Goal: Information Seeking & Learning: Learn about a topic

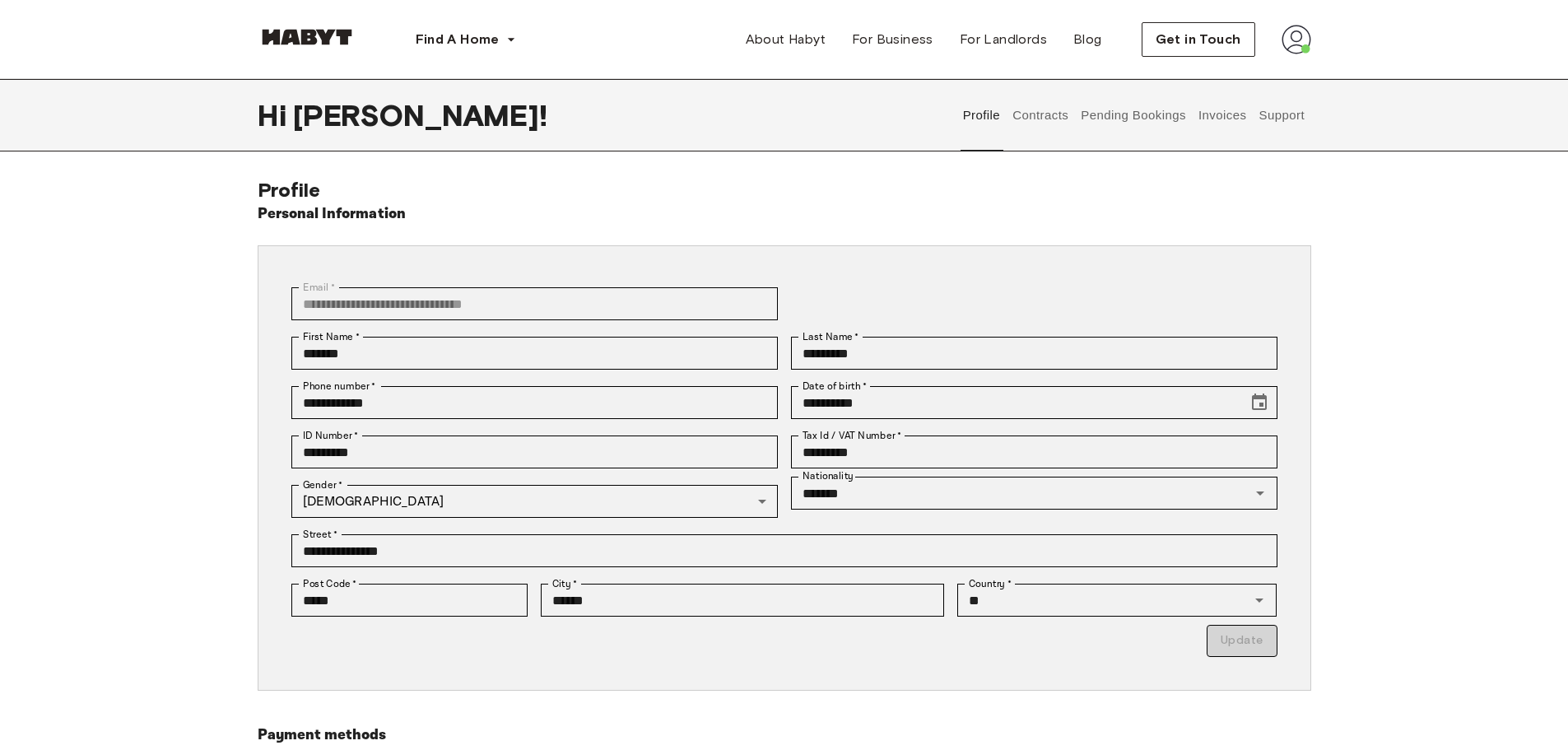
click at [1263, 112] on button "Support" at bounding box center [1282, 116] width 51 height 73
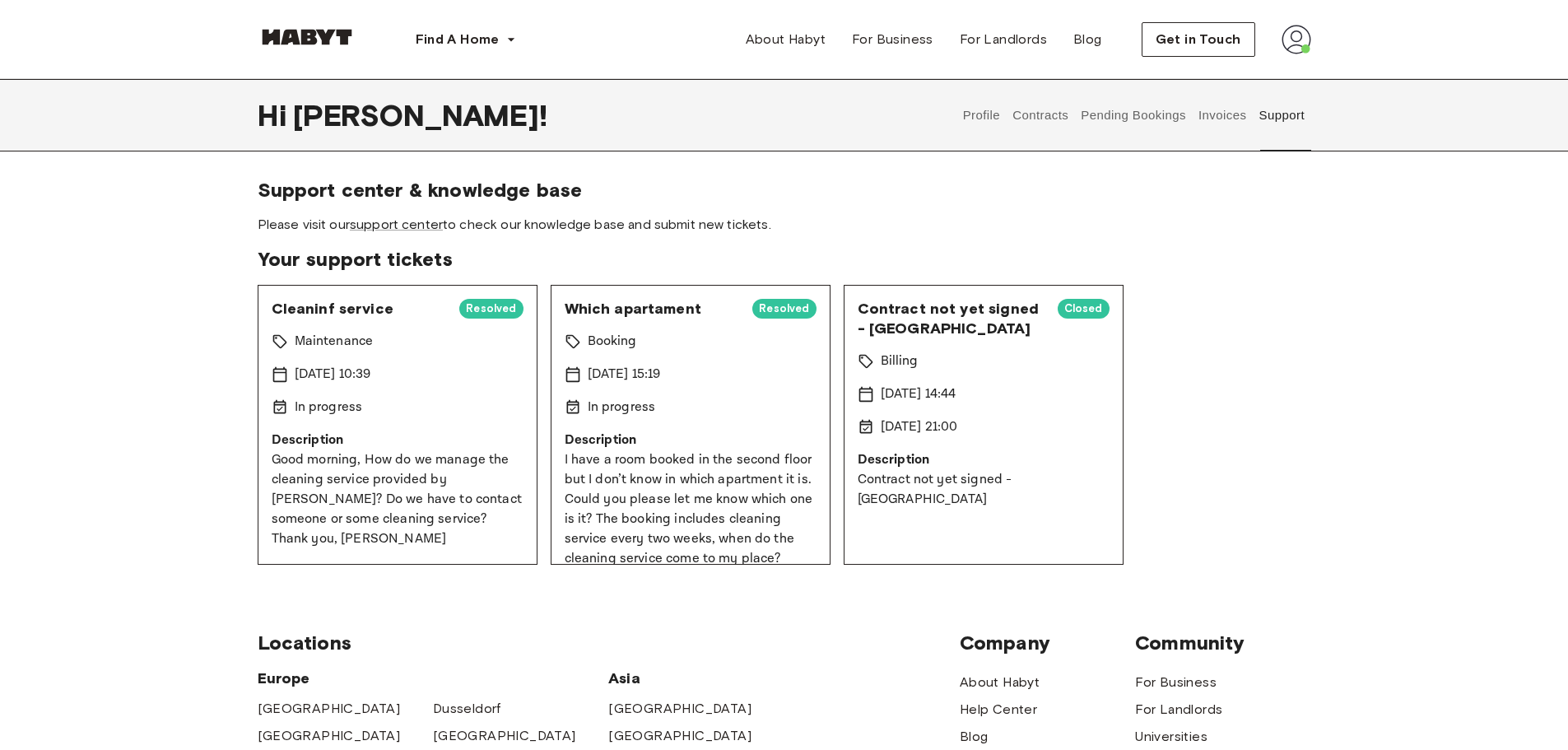
click at [1230, 113] on button "Invoices" at bounding box center [1222, 116] width 52 height 73
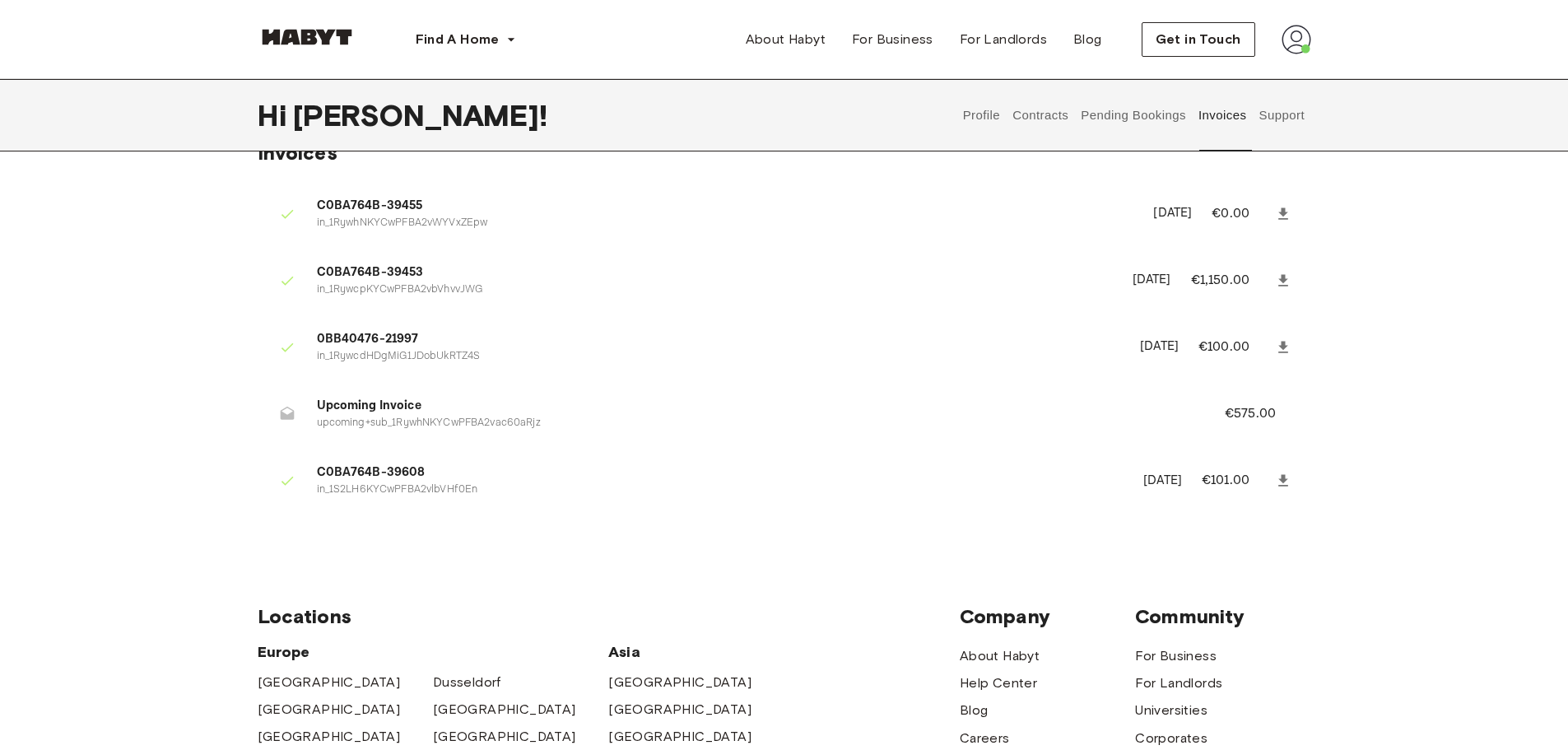
scroll to position [83, 0]
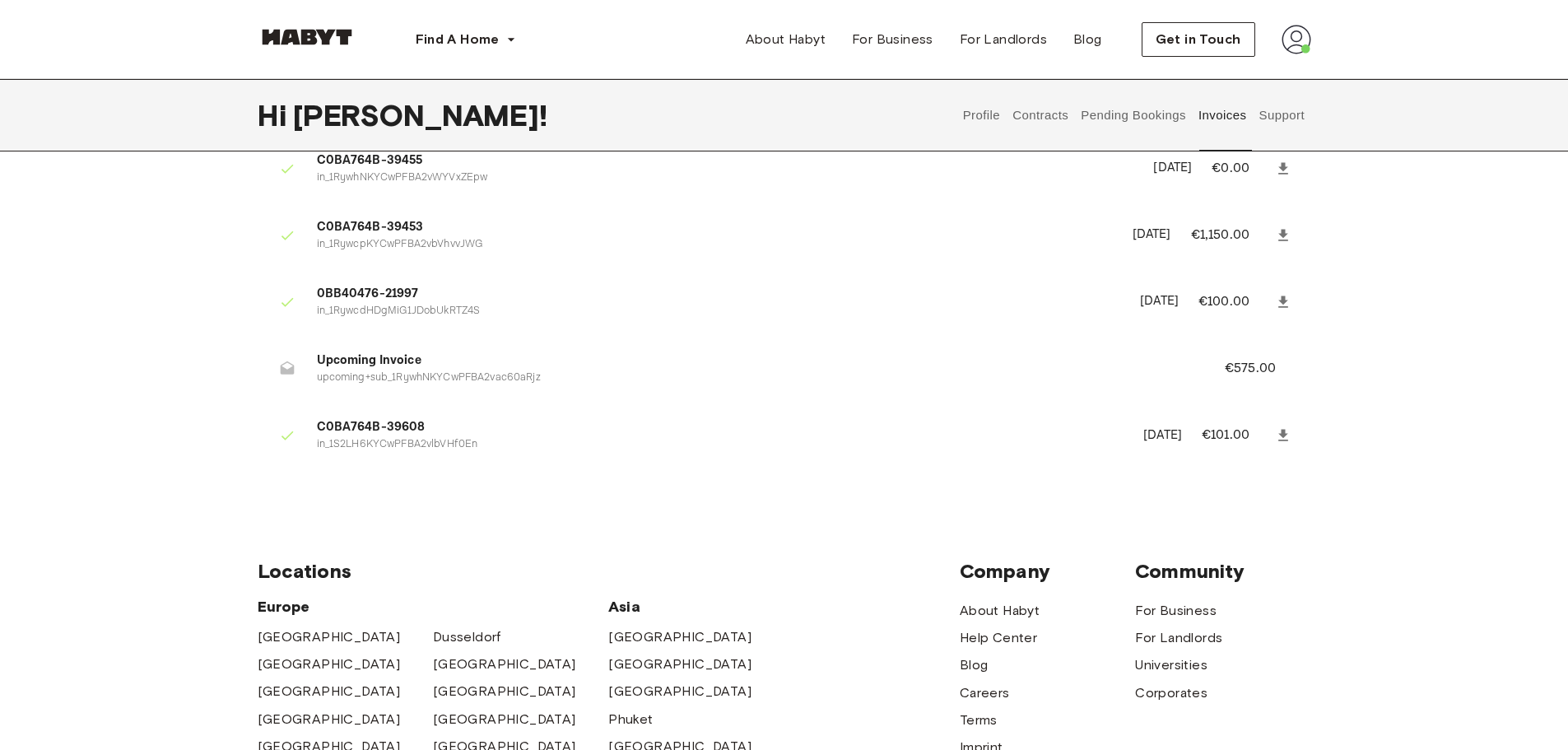
click at [1102, 115] on button "Pending Bookings" at bounding box center [1134, 116] width 109 height 73
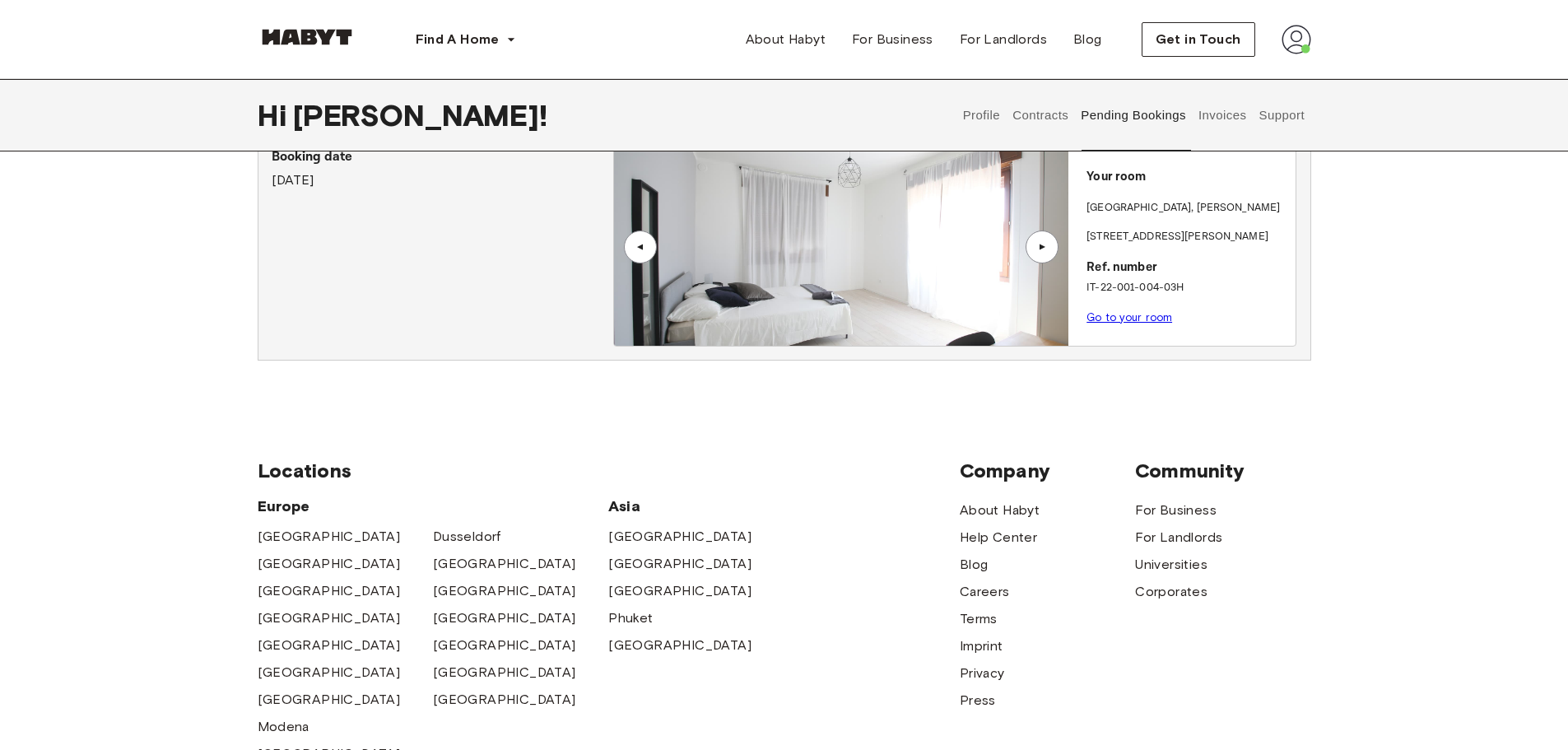
click at [1055, 124] on button "Contracts" at bounding box center [1041, 116] width 60 height 73
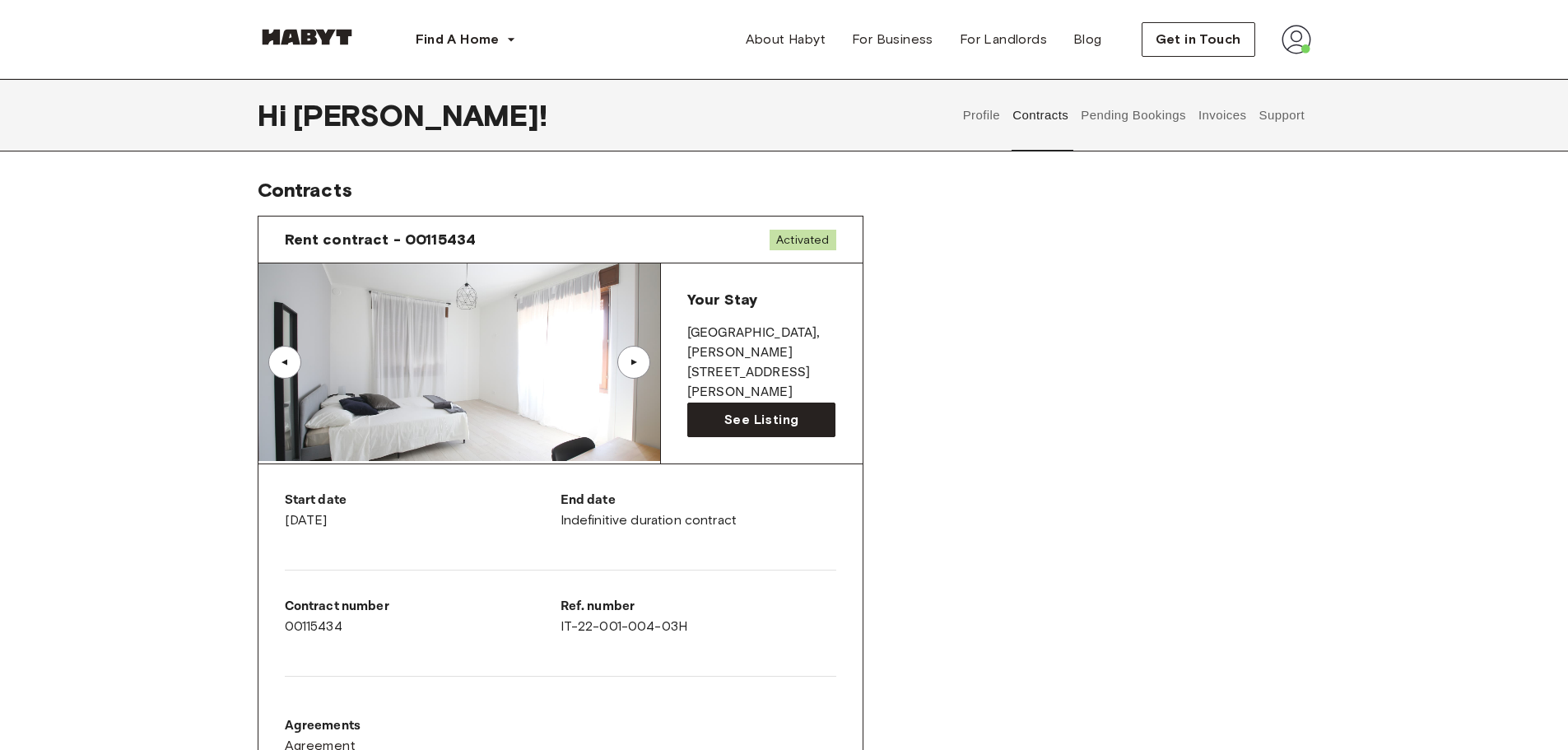
click at [1130, 140] on button "Pending Bookings" at bounding box center [1134, 116] width 109 height 73
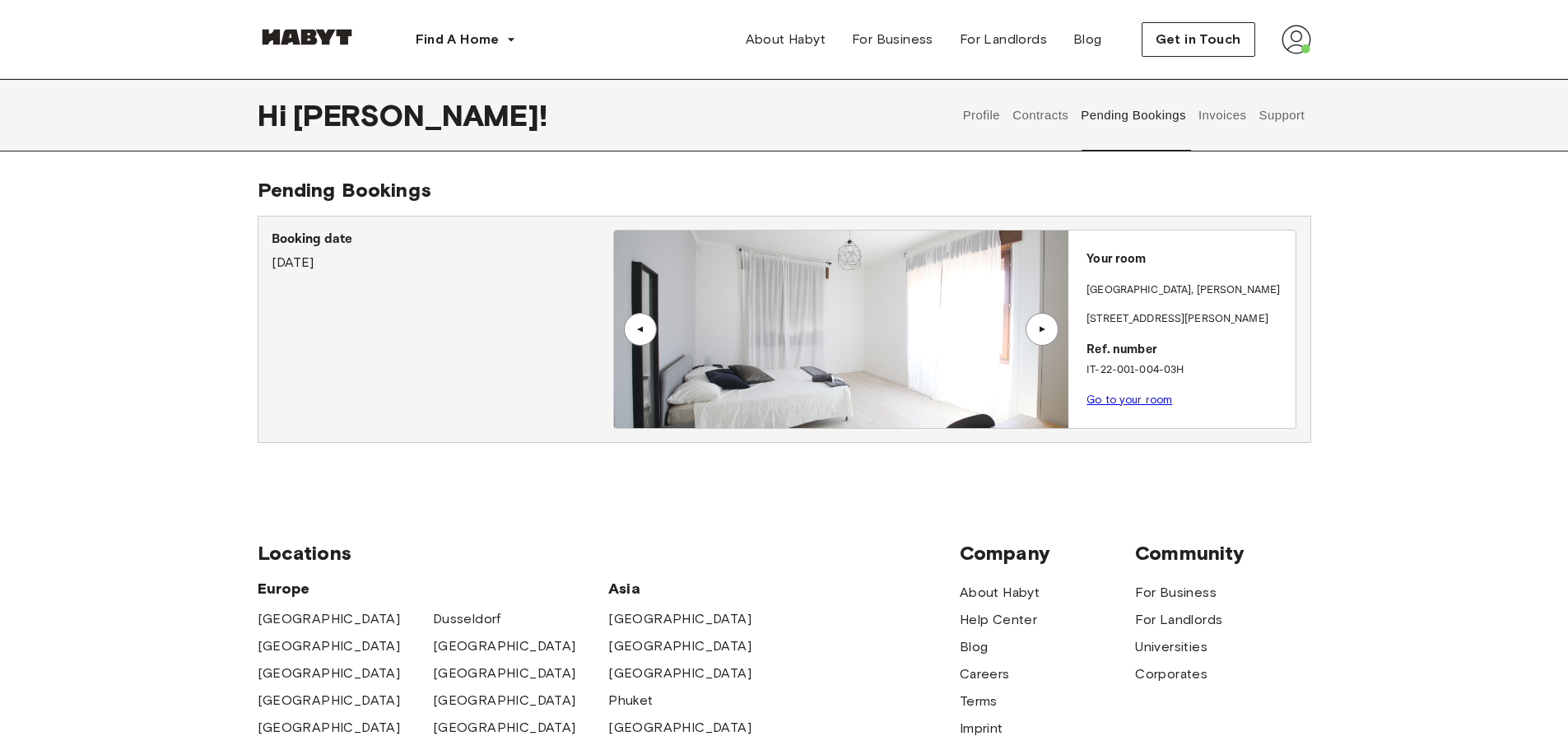
click at [1222, 130] on button "Invoices" at bounding box center [1222, 116] width 52 height 73
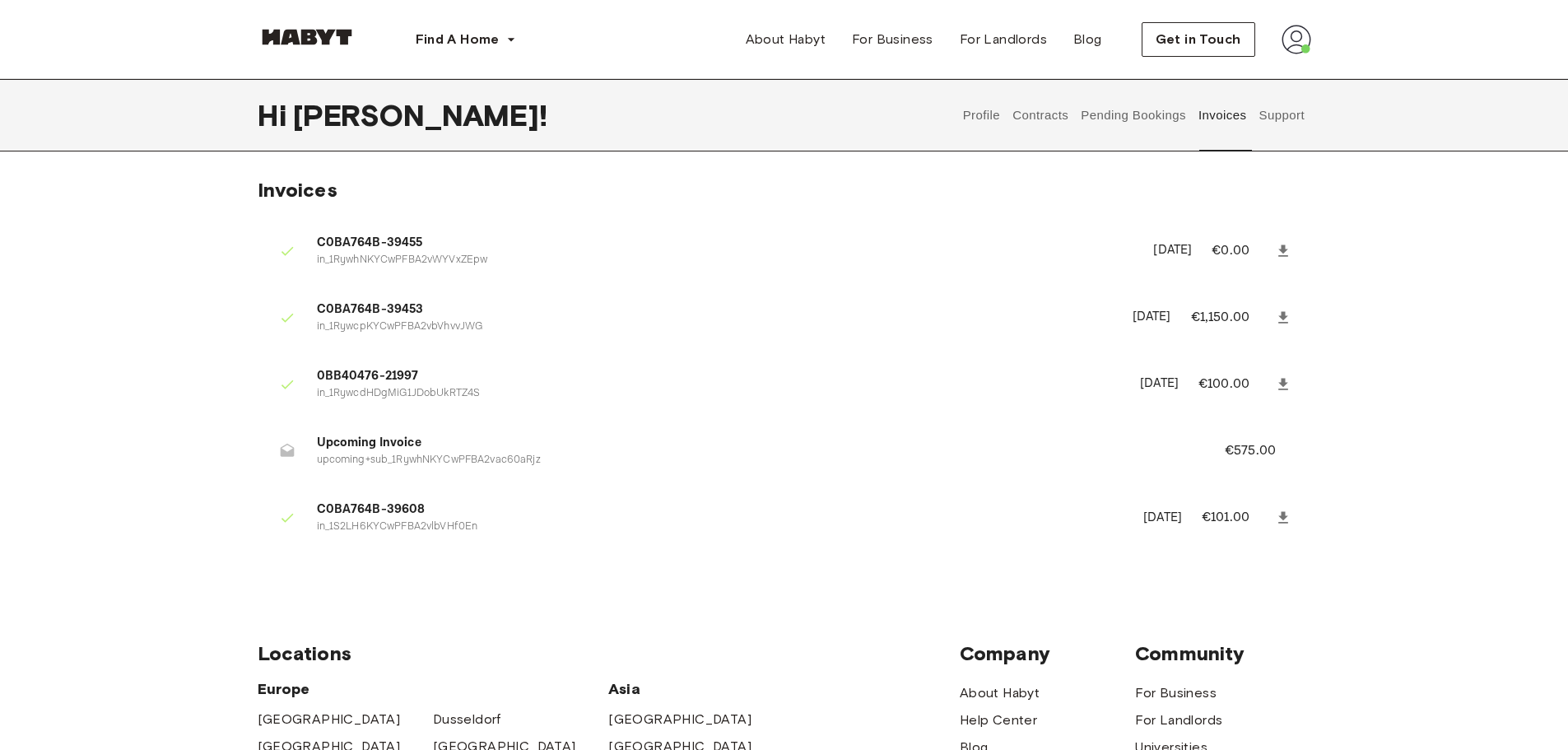
click at [1271, 130] on button "Support" at bounding box center [1282, 116] width 51 height 73
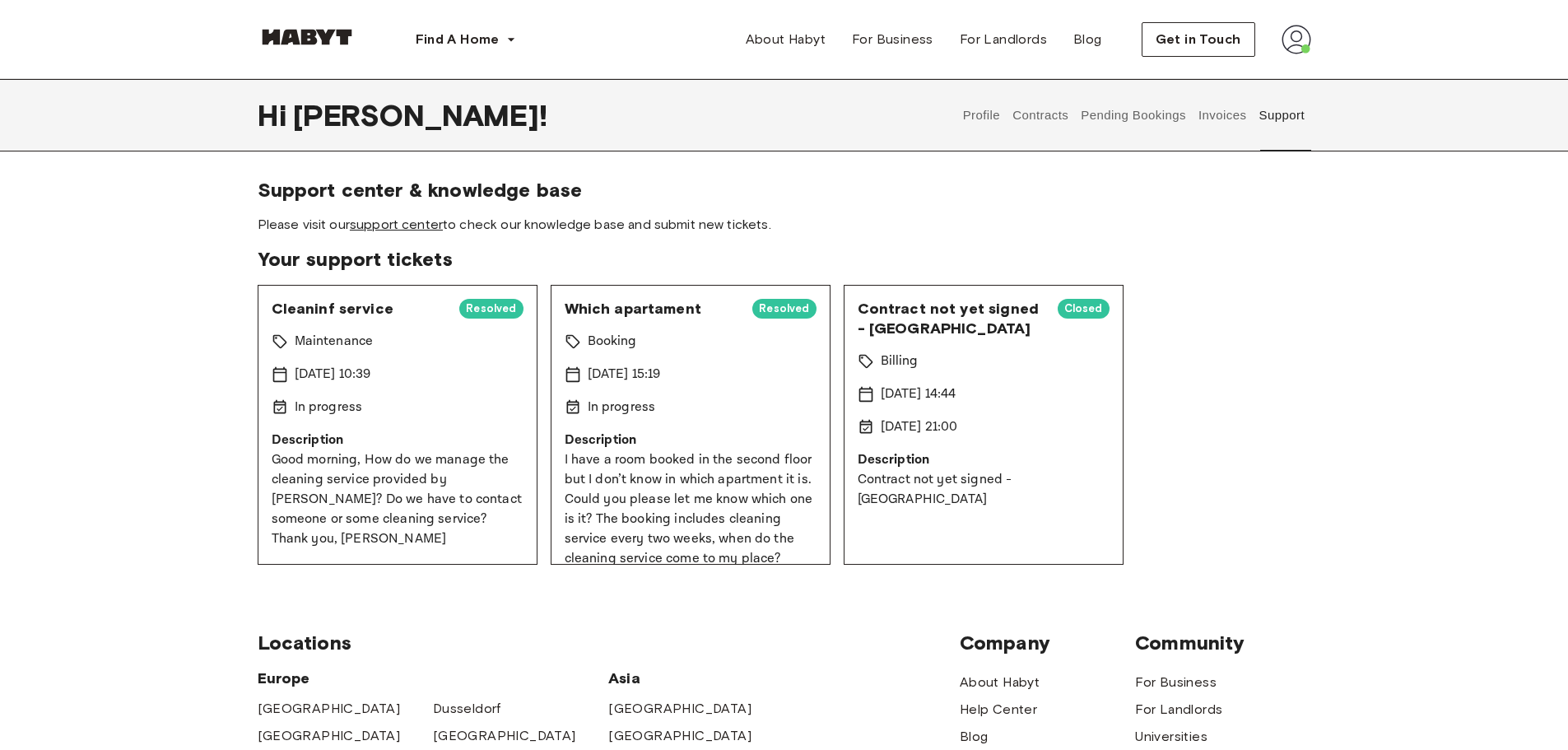
click at [394, 229] on link "support center" at bounding box center [396, 225] width 93 height 16
click at [377, 516] on p "Good morning, How do we manage the cleaning service provided by [PERSON_NAME]? …" at bounding box center [398, 499] width 252 height 99
click at [371, 369] on p "[DATE] 10:39" at bounding box center [333, 375] width 76 height 20
